Goal: Task Accomplishment & Management: Use online tool/utility

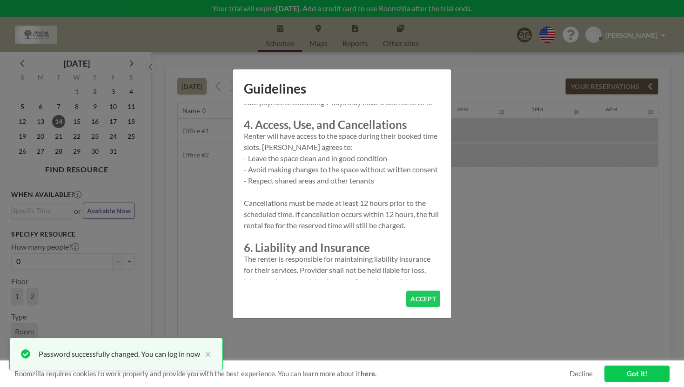
scroll to position [273, 0]
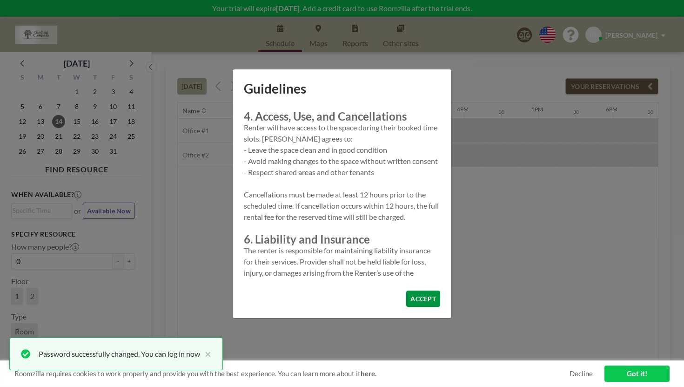
click at [412, 290] on button "ACCEPT" at bounding box center [423, 298] width 34 height 16
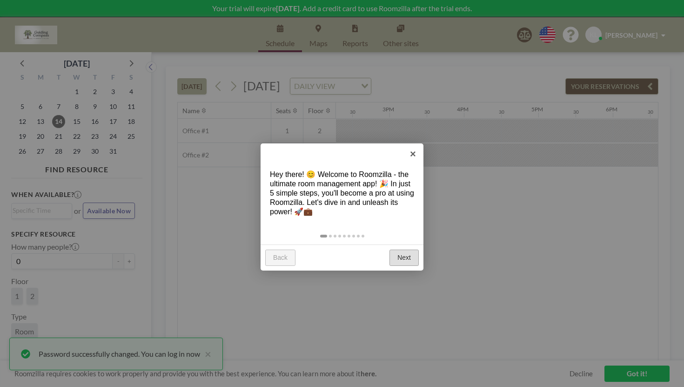
click at [410, 250] on link "Next" at bounding box center [404, 258] width 29 height 17
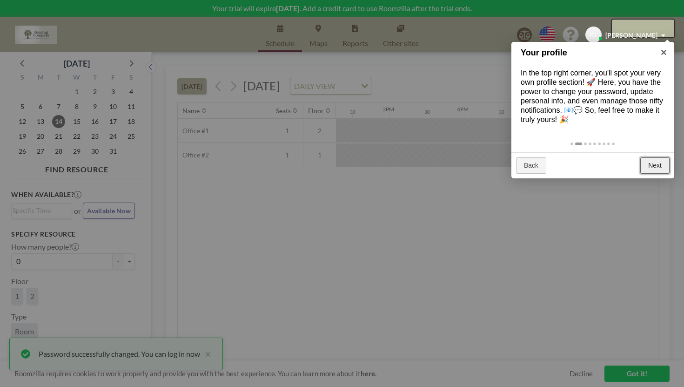
click at [656, 157] on link "Next" at bounding box center [655, 165] width 29 height 17
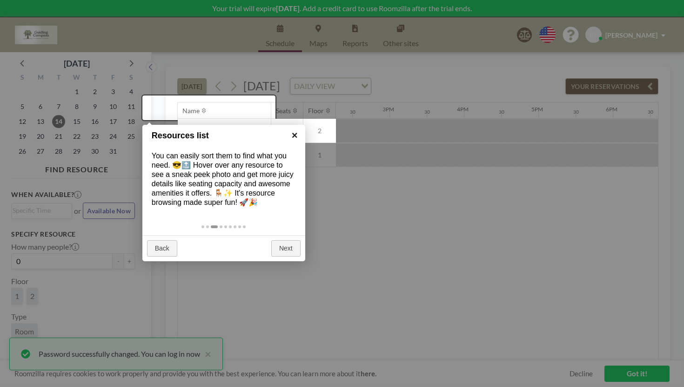
click at [297, 135] on link "×" at bounding box center [294, 135] width 21 height 21
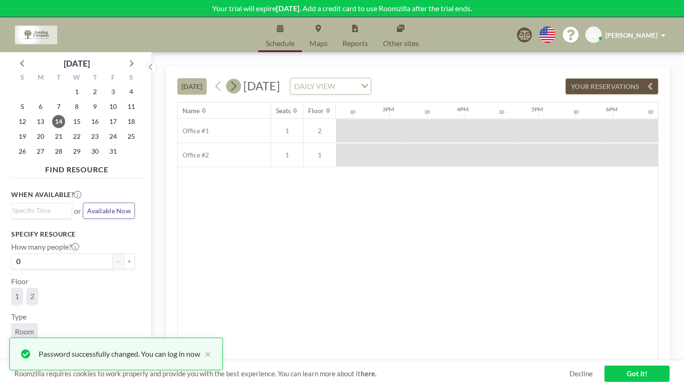
click at [229, 79] on icon at bounding box center [233, 86] width 9 height 14
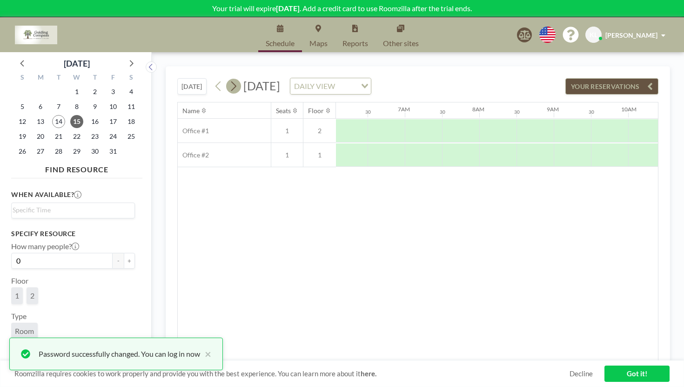
scroll to position [0, 454]
click at [229, 79] on icon at bounding box center [233, 86] width 9 height 14
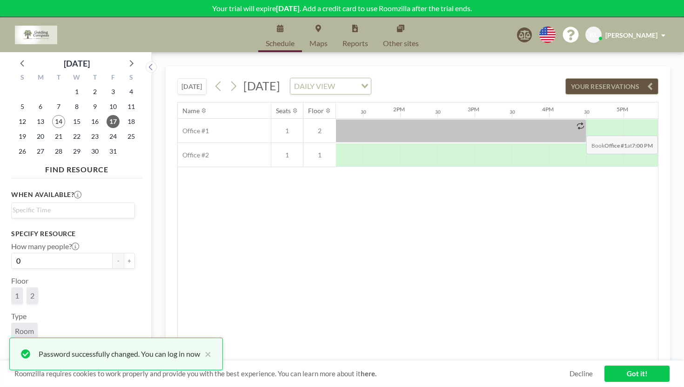
scroll to position [0, 1064]
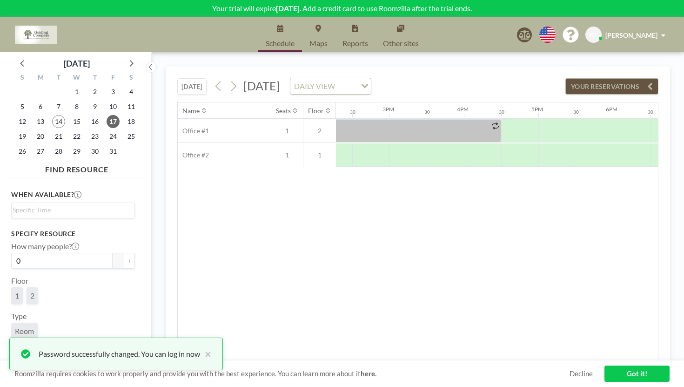
click at [368, 84] on icon "Search for option" at bounding box center [365, 86] width 7 height 5
click at [355, 97] on li "WEEKLY VIEW" at bounding box center [343, 99] width 74 height 13
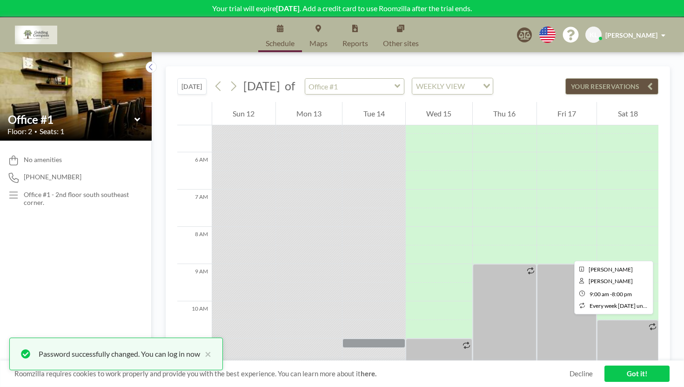
scroll to position [0, 0]
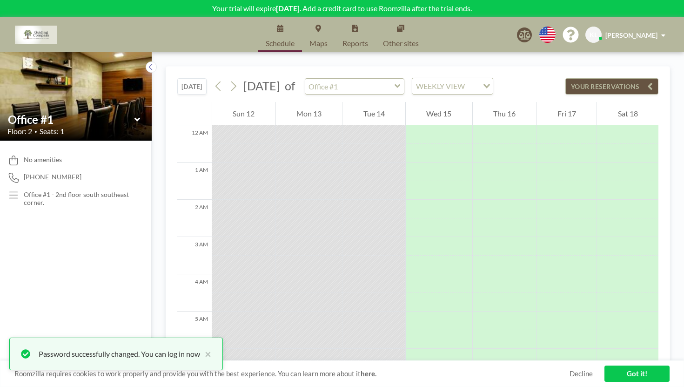
click at [395, 84] on icon at bounding box center [398, 86] width 6 height 4
type input "Office #2"
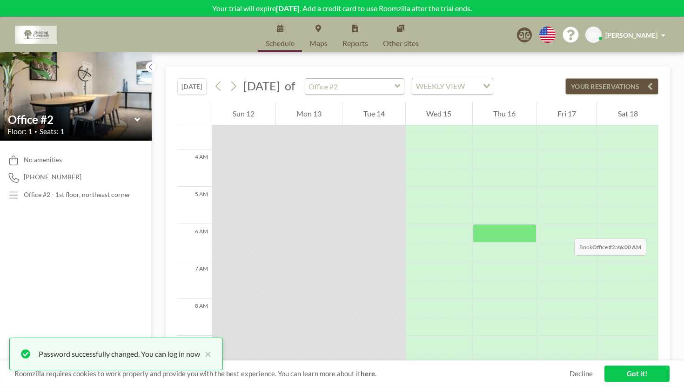
scroll to position [93, 0]
click at [395, 81] on icon at bounding box center [398, 85] width 6 height 9
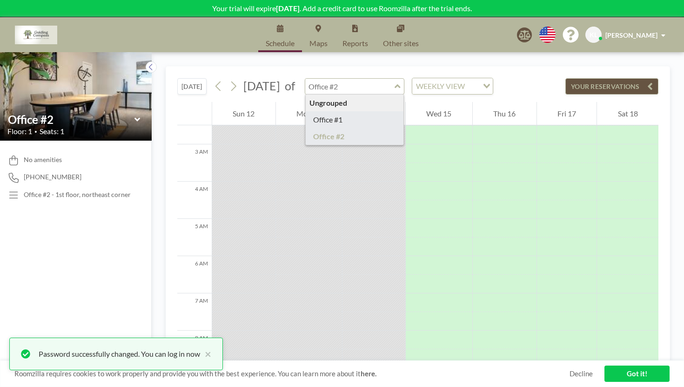
type input "Office #1"
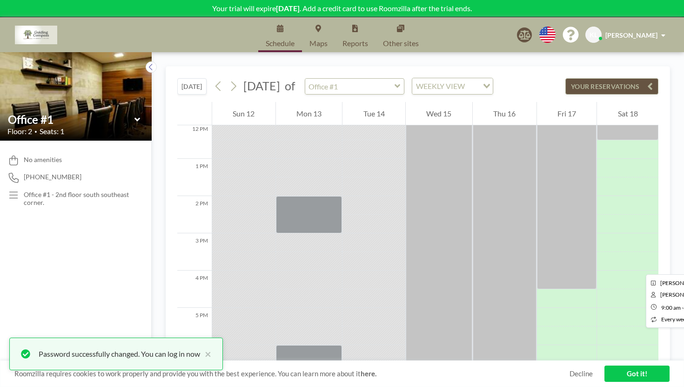
scroll to position [452, 0]
